Goal: Complete application form: Complete application form

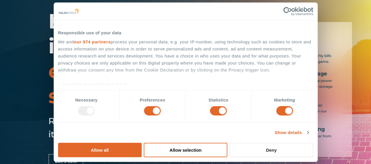
click at [313, 143] on button "Deny" at bounding box center [272, 150] width 84 height 14
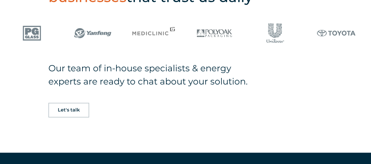
scroll to position [399, 0]
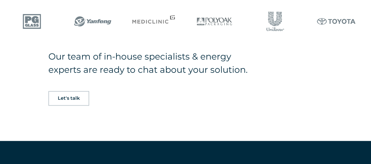
click at [70, 98] on span "Let's talk" at bounding box center [69, 98] width 22 height 5
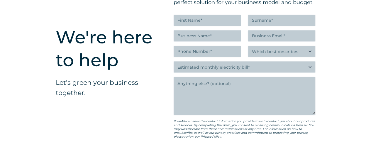
scroll to position [1479, 0]
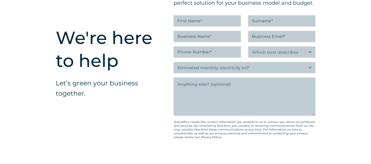
drag, startPoint x: 344, startPoint y: 19, endPoint x: 355, endPoint y: 10, distance: 14.2
click at [355, 10] on div "We're here to help Let’s green your business together. " (Required) " indicates…" at bounding box center [185, 86] width 371 height 291
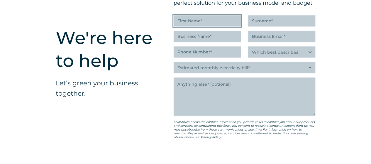
click at [229, 26] on input "First Name (Required)" at bounding box center [207, 20] width 67 height 11
type input "[PERSON_NAME]"
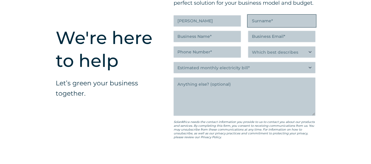
type input "Mabea"
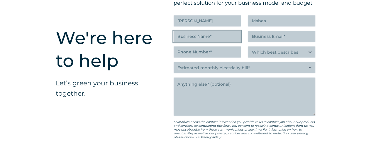
click at [212, 42] on input "Business Name (Required)" at bounding box center [207, 36] width 67 height 11
type input "r"
type input "Road Media Communications Courier"
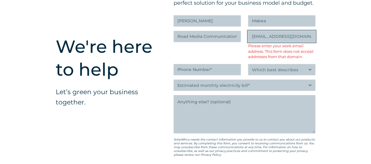
scroll to position [1488, 0]
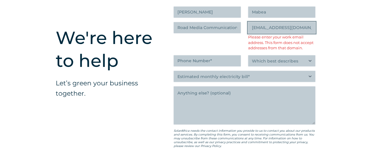
type input "[EMAIL_ADDRESS][DOMAIN_NAME]"
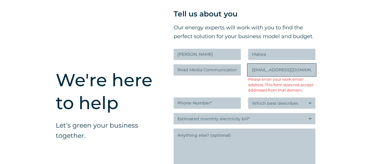
scroll to position [1441, 0]
